Goal: Task Accomplishment & Management: Manage account settings

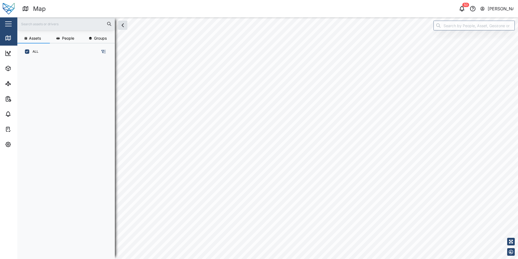
scroll to position [192, 85]
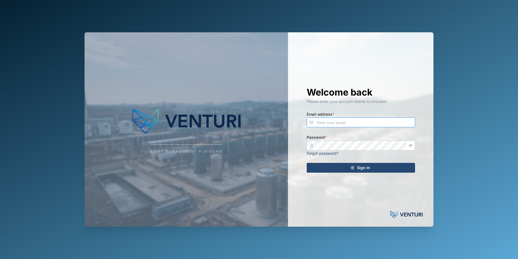
type input "[PERSON_NAME][EMAIL_ADDRESS][DOMAIN_NAME]"
click at [370, 169] on span "Sign In" at bounding box center [363, 167] width 13 height 9
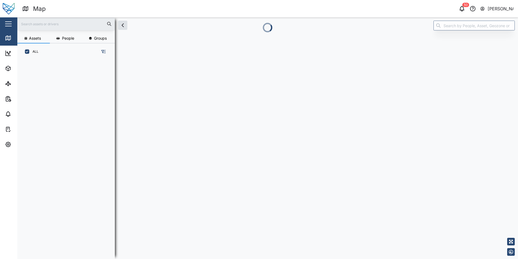
scroll to position [192, 85]
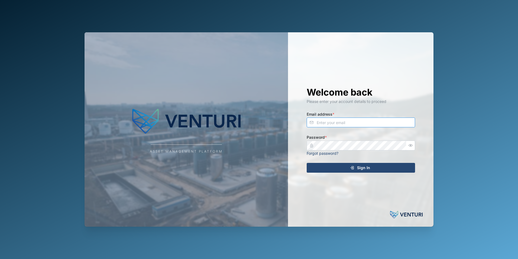
type input "[PERSON_NAME][EMAIL_ADDRESS][DOMAIN_NAME]"
click at [350, 170] on div "Sign In" at bounding box center [360, 167] width 100 height 9
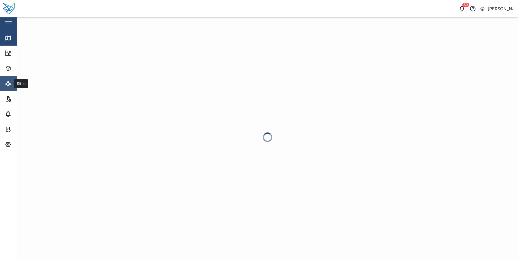
click at [6, 83] on icon at bounding box center [8, 83] width 7 height 7
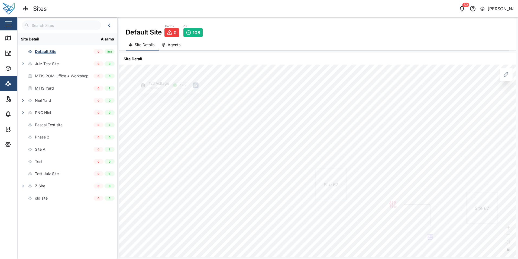
click at [169, 48] on button "Agents" at bounding box center [172, 45] width 26 height 11
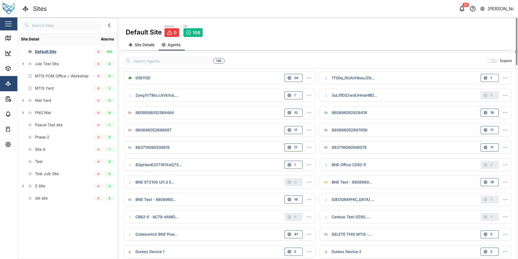
click at [312, 79] on icon "button" at bounding box center [309, 77] width 5 height 5
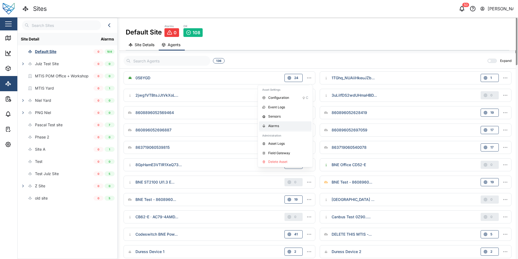
click at [280, 124] on div "Alarms" at bounding box center [288, 125] width 40 height 5
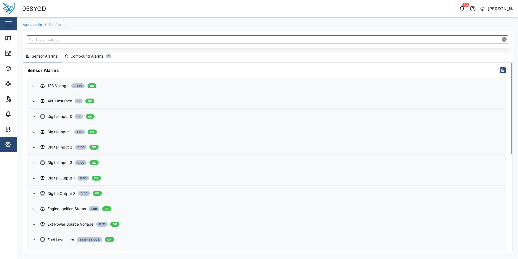
click at [86, 58] on div "Compound Alarms" at bounding box center [87, 56] width 33 height 6
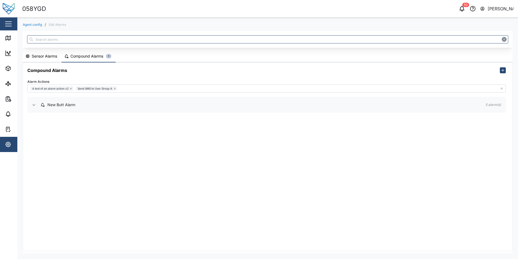
click at [33, 104] on icon "button" at bounding box center [34, 105] width 4 height 4
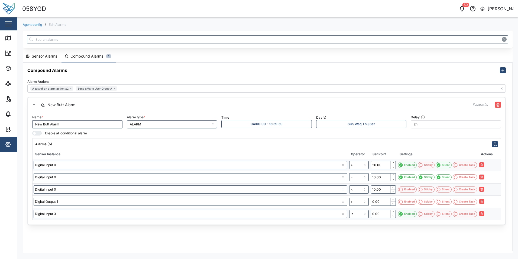
click at [50, 58] on div "Sensor Alarms" at bounding box center [44, 56] width 25 height 6
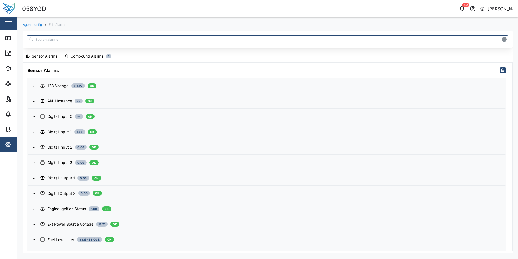
click at [80, 56] on div "Compound Alarms" at bounding box center [87, 56] width 33 height 6
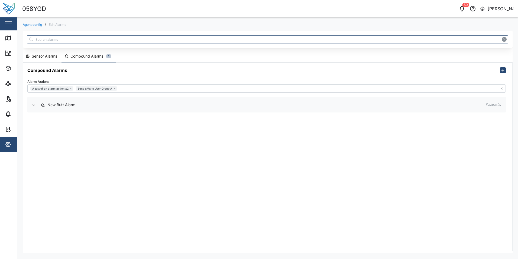
click at [34, 105] on icon "button" at bounding box center [34, 105] width 4 height 4
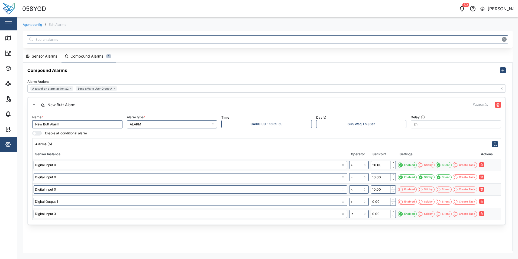
click at [45, 55] on div "Sensor Alarms" at bounding box center [44, 56] width 25 height 6
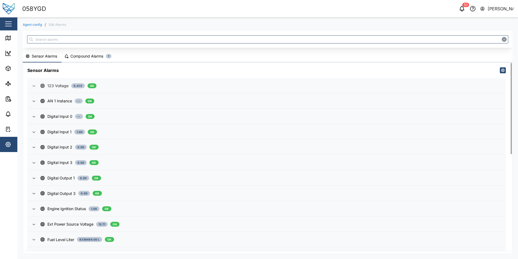
click at [34, 86] on icon "button" at bounding box center [34, 86] width 4 height 4
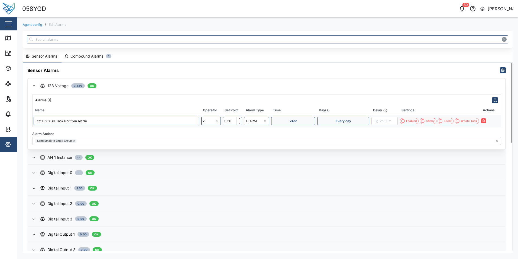
click at [80, 55] on div "Compound Alarms" at bounding box center [87, 56] width 33 height 6
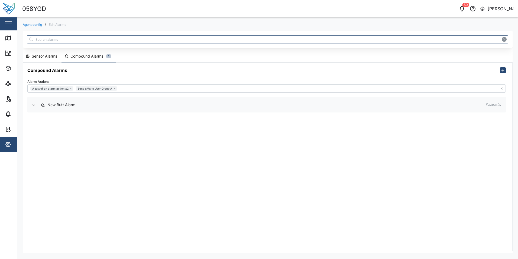
click at [34, 104] on icon "button" at bounding box center [34, 105] width 4 height 4
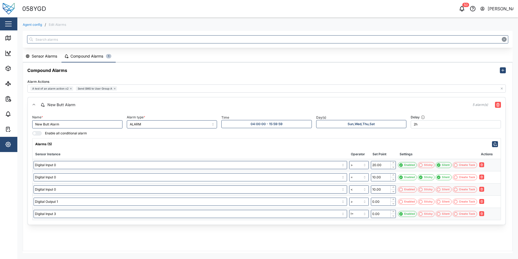
click at [49, 55] on div "Sensor Alarms" at bounding box center [44, 56] width 25 height 6
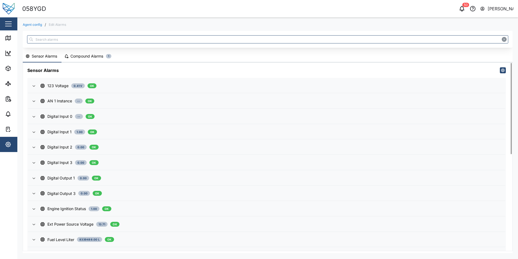
click at [85, 58] on div "Compound Alarms" at bounding box center [87, 56] width 33 height 6
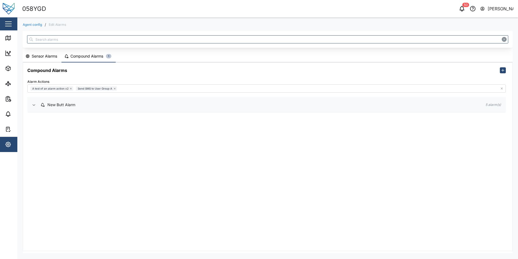
click at [33, 105] on icon "button" at bounding box center [34, 105] width 4 height 4
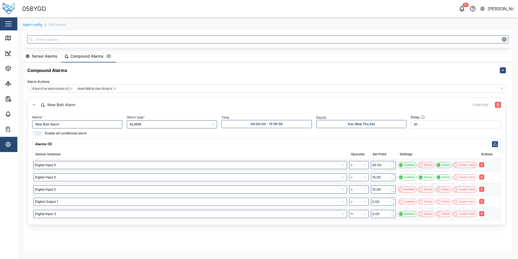
click at [388, 242] on div "Compound Alarms Alarm Actions A test of an alarm action x2 Send SMS to User Gro…" at bounding box center [268, 157] width 490 height 188
click at [370, 8] on div "51 [PERSON_NAME]" at bounding box center [396, 9] width 246 height 8
click at [106, 9] on div "058YGD" at bounding box center [145, 8] width 246 height 9
click at [442, 238] on div "Compound Alarms Alarm Actions A test of an alarm action x2 Send SMS to User Gro…" at bounding box center [268, 157] width 490 height 188
